Goal: Task Accomplishment & Management: Manage account settings

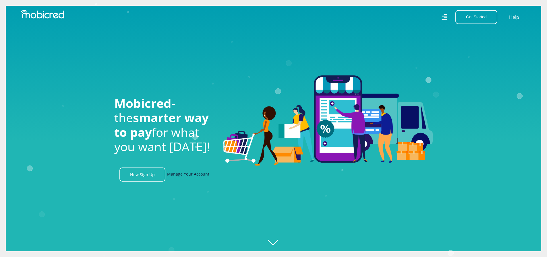
click at [193, 174] on link "Manage Your Account" at bounding box center [188, 175] width 42 height 14
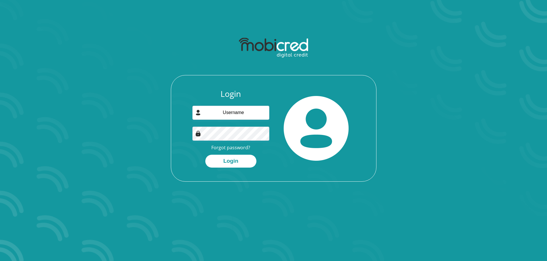
click at [226, 120] on div "Login Forgot password? Login" at bounding box center [231, 128] width 86 height 79
click at [228, 118] on input "email" at bounding box center [230, 113] width 77 height 14
type input "[EMAIL_ADDRESS][DOMAIN_NAME]"
